Goal: Transaction & Acquisition: Purchase product/service

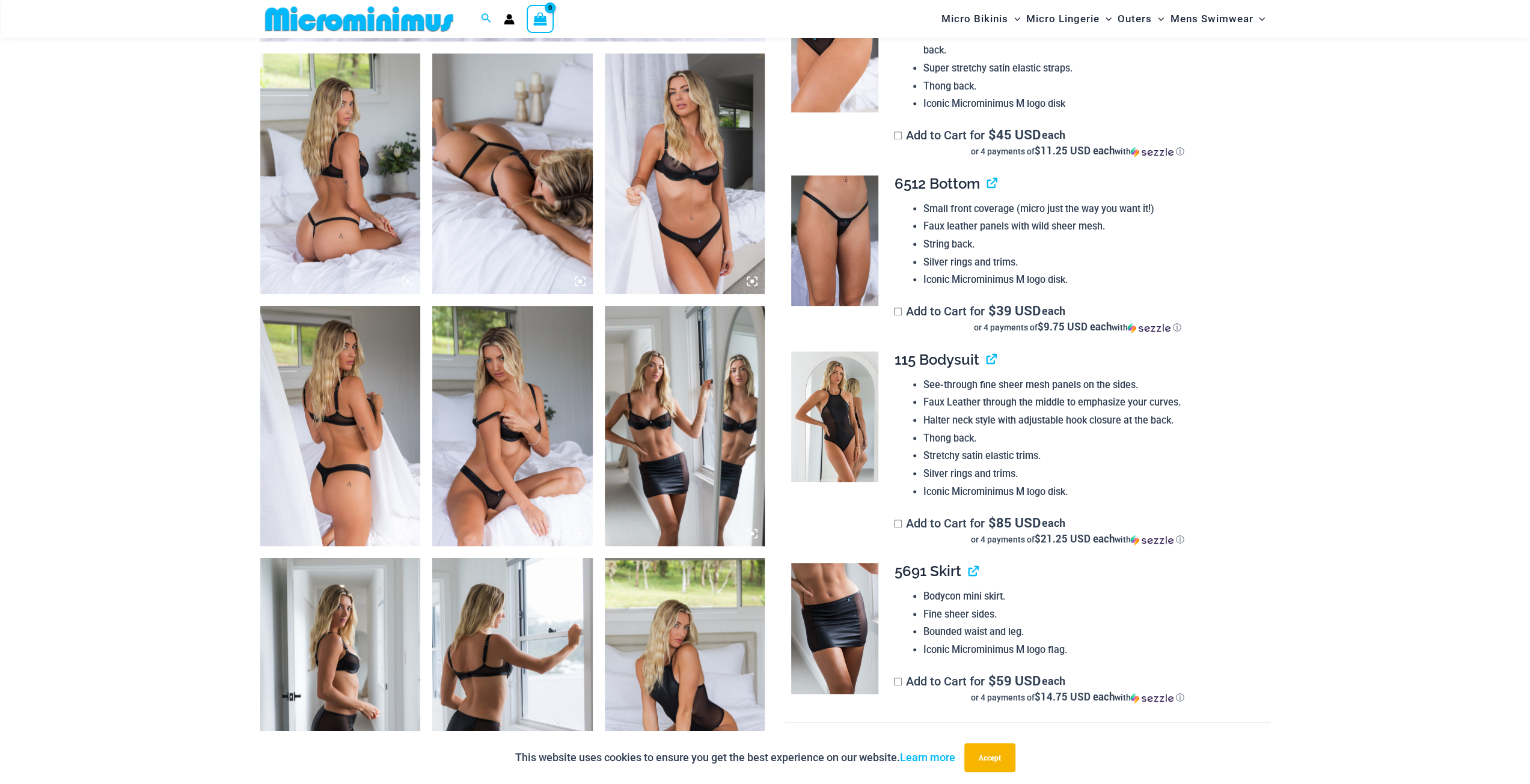
scroll to position [831, 0]
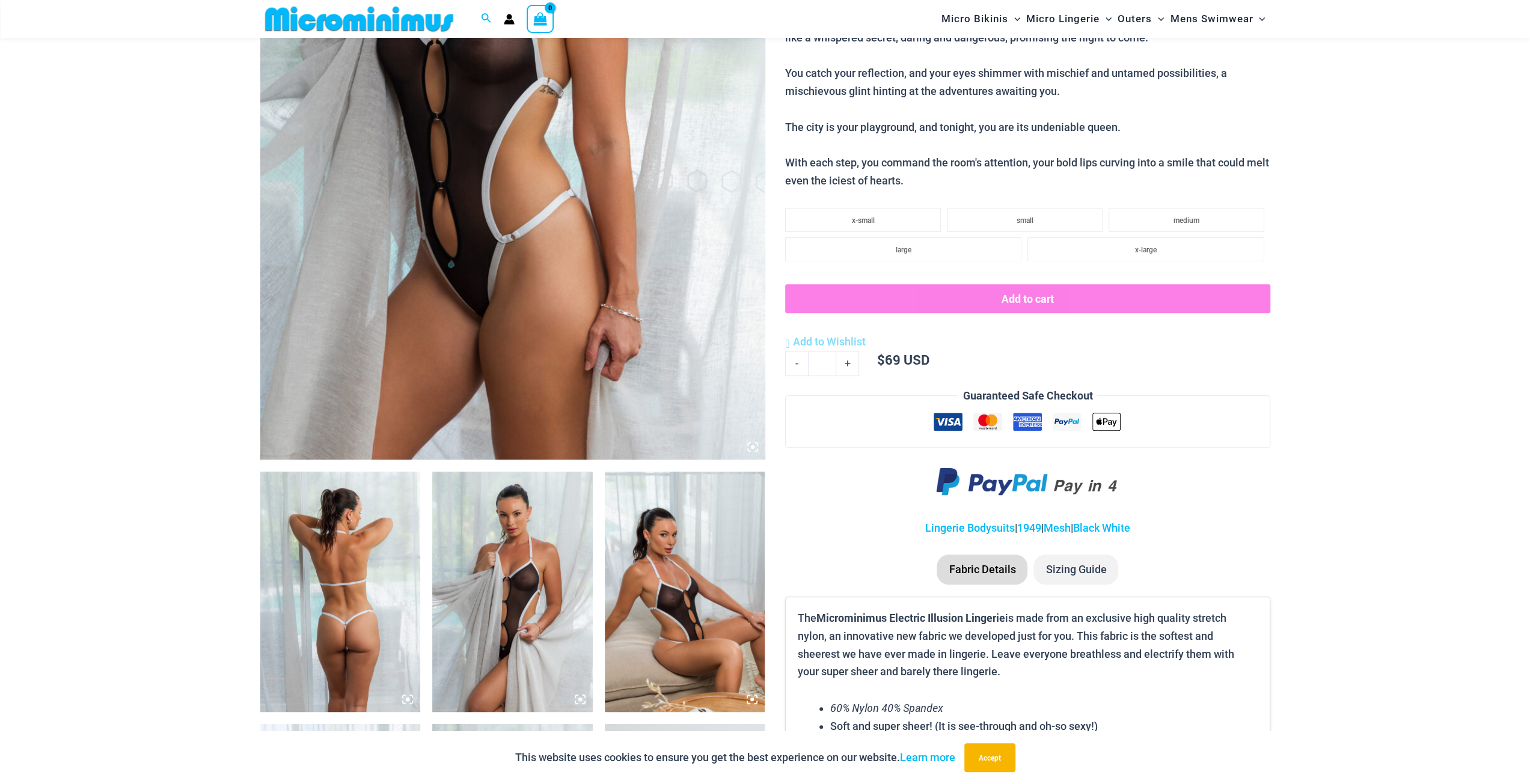
scroll to position [410, 0]
